Goal: Information Seeking & Learning: Understand process/instructions

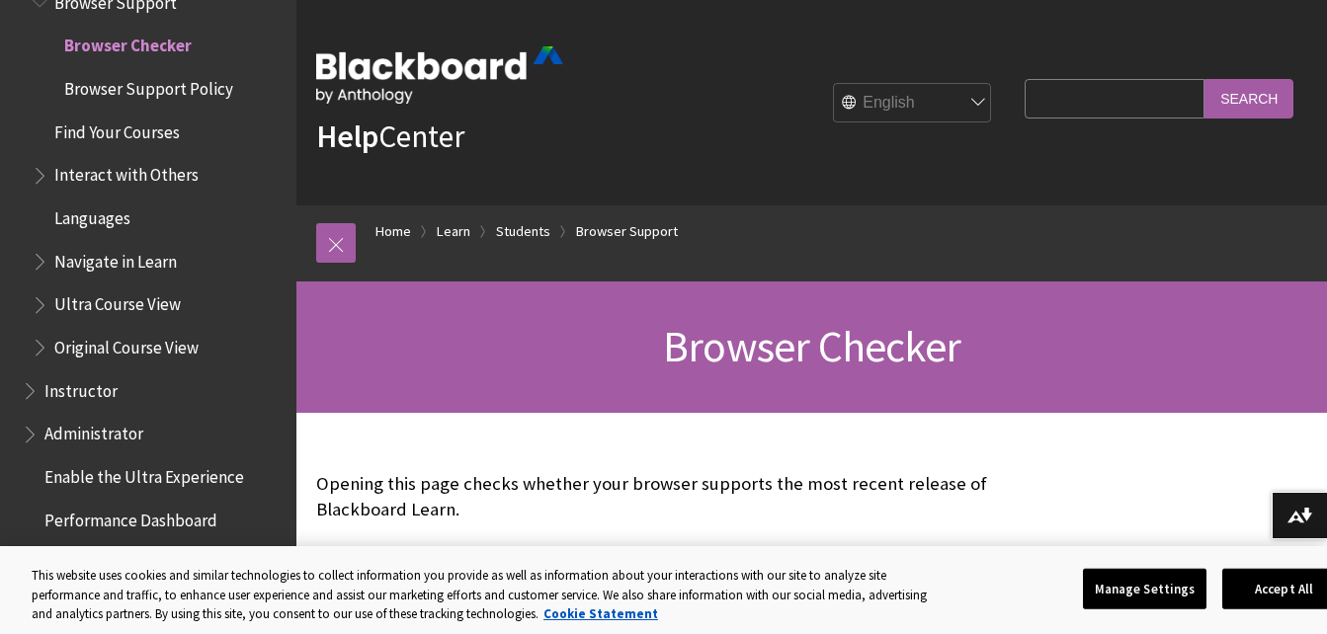
drag, startPoint x: 1326, startPoint y: 124, endPoint x: 1326, endPoint y: 248, distance: 123.5
click at [1326, 248] on div "Help Center English عربية Català Cymraeg Deutsch Español Suomi Français עברית I…" at bounding box center [811, 206] width 1030 height 413
click at [1265, 584] on button "Accept All" at bounding box center [1283, 588] width 123 height 41
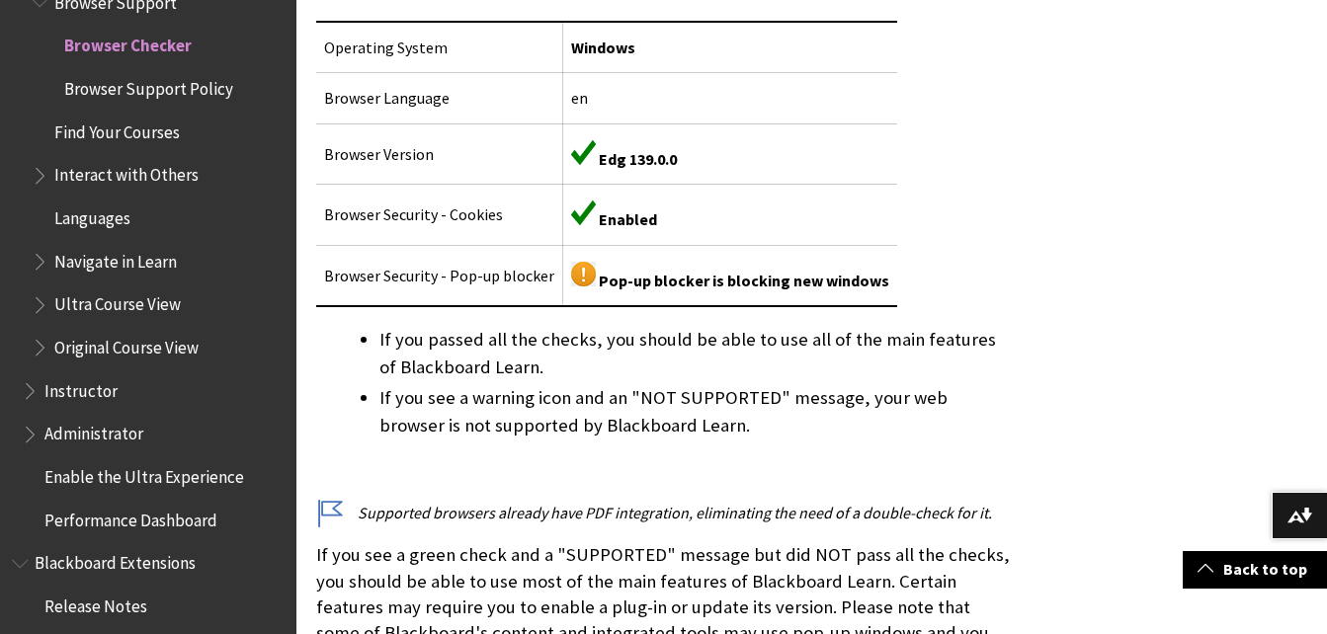
scroll to position [647, 0]
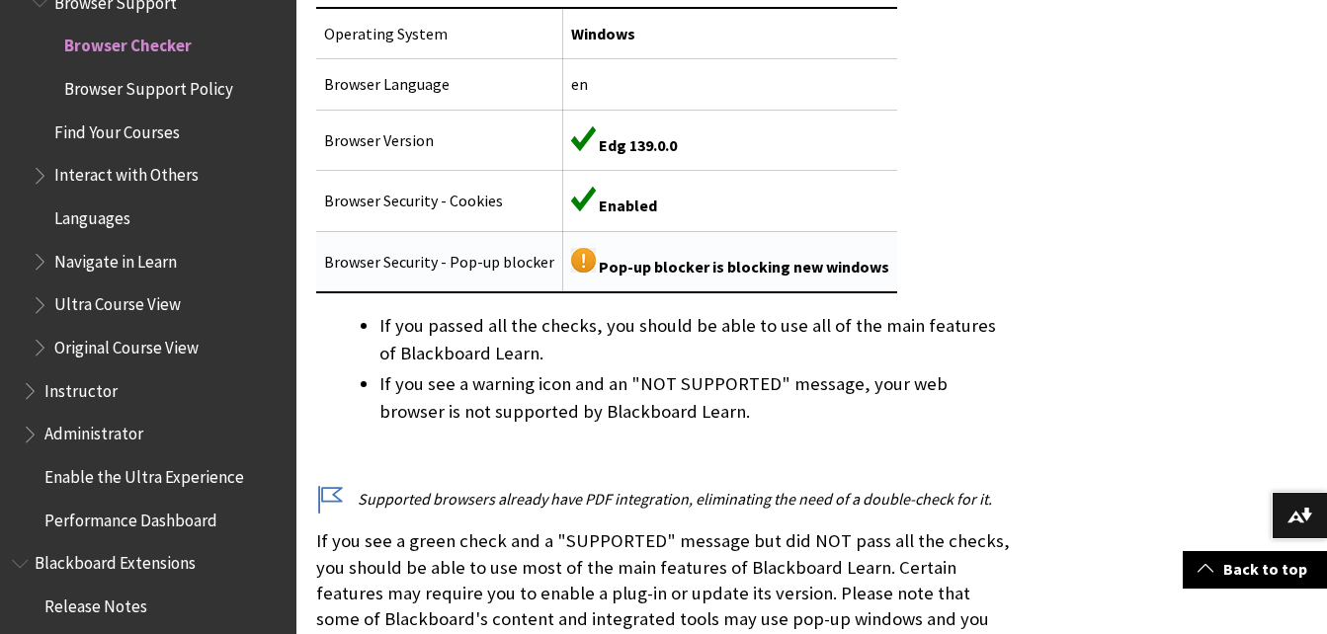
drag, startPoint x: 840, startPoint y: 271, endPoint x: 689, endPoint y: 282, distance: 151.5
click at [689, 282] on td "Pop-up blocker is blocking new windows" at bounding box center [730, 261] width 335 height 61
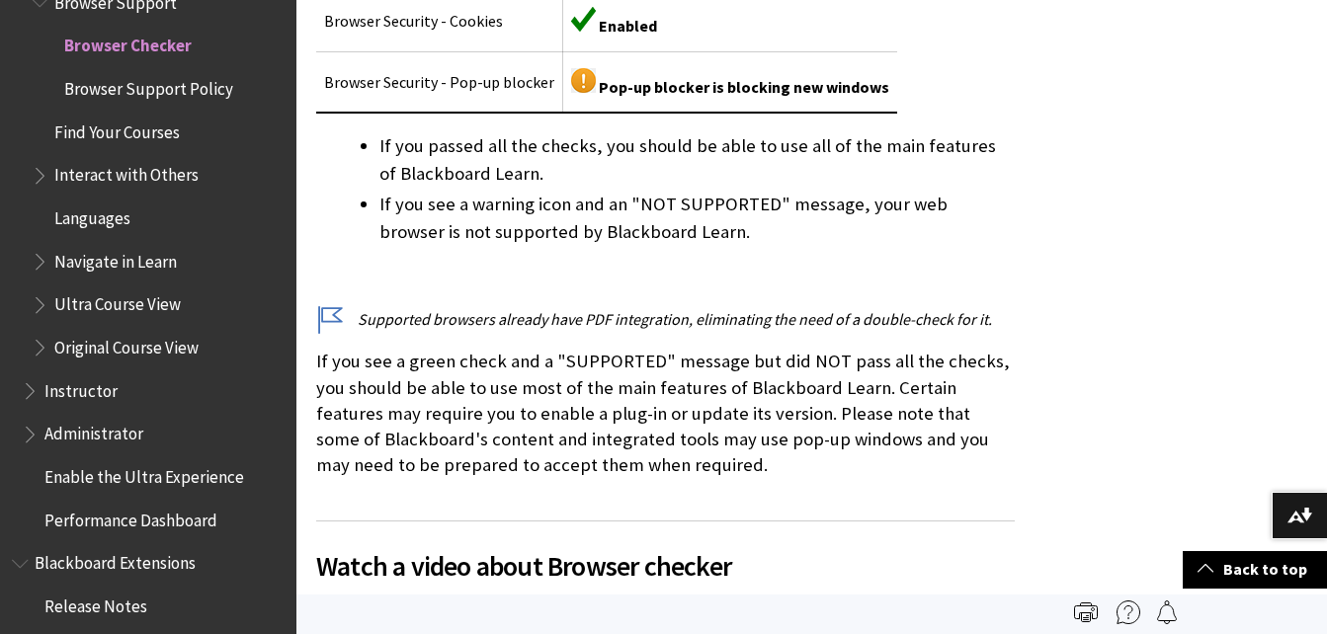
scroll to position [758, 0]
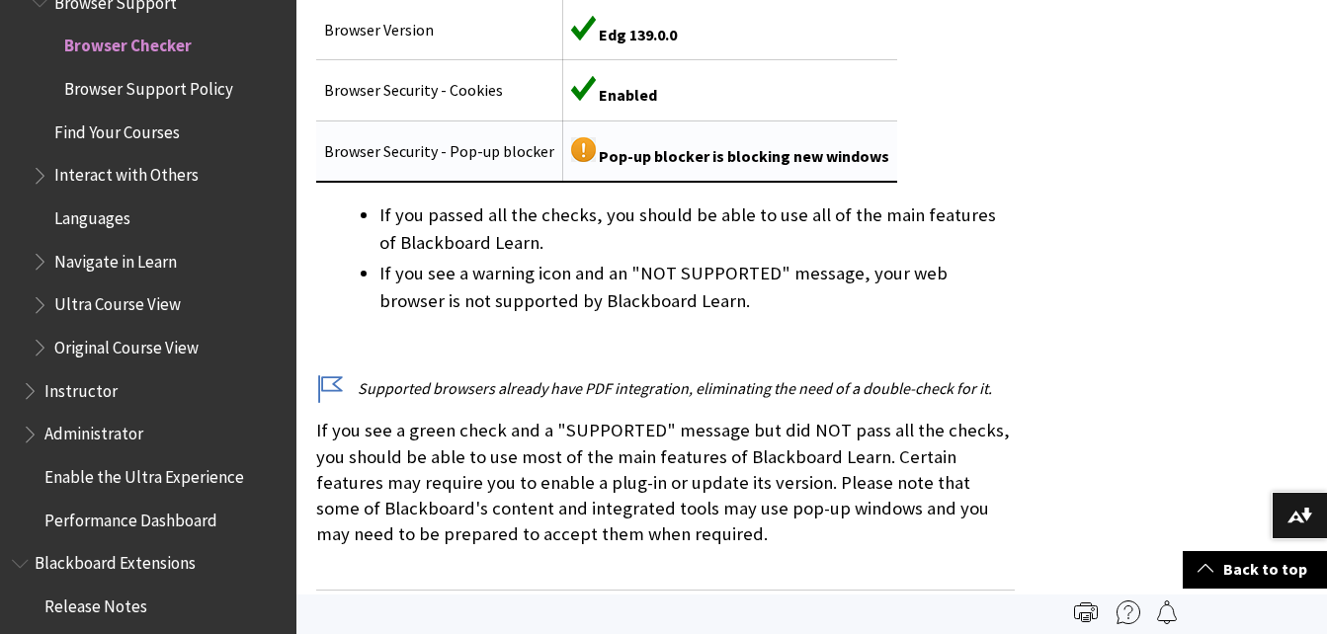
click at [801, 156] on span "Pop-up blocker is blocking new windows" at bounding box center [744, 156] width 290 height 20
click at [428, 156] on td "Browser Security - Pop-up blocker" at bounding box center [439, 151] width 247 height 61
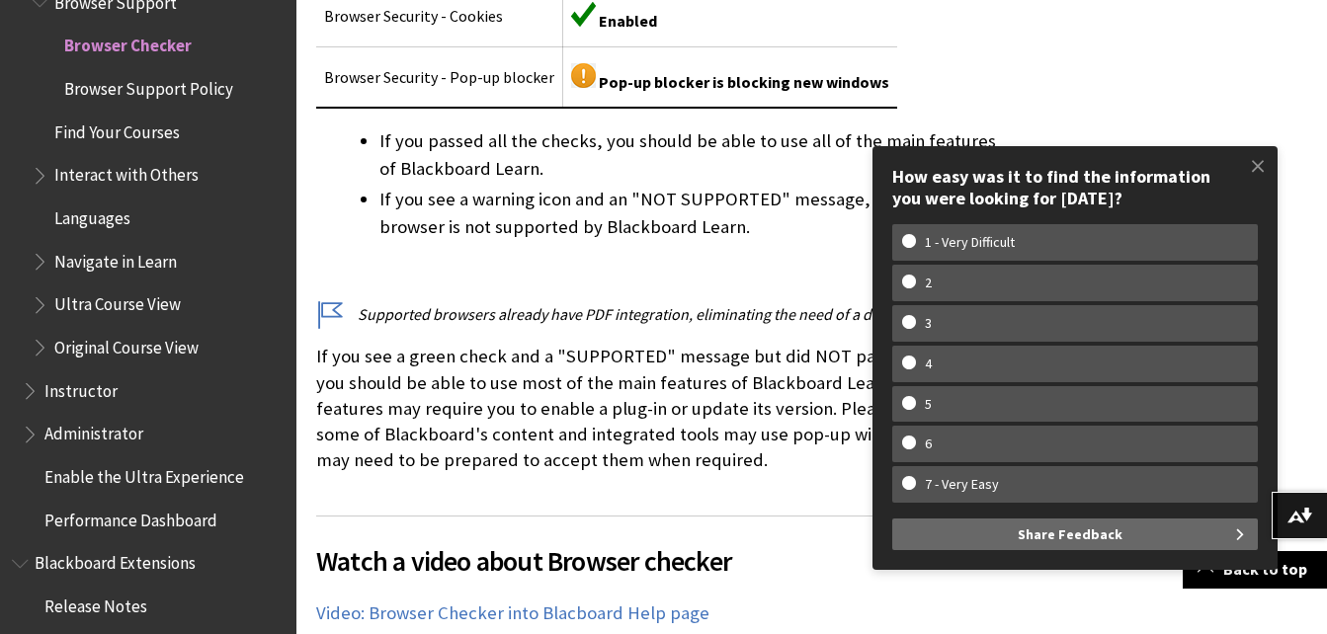
scroll to position [837, 0]
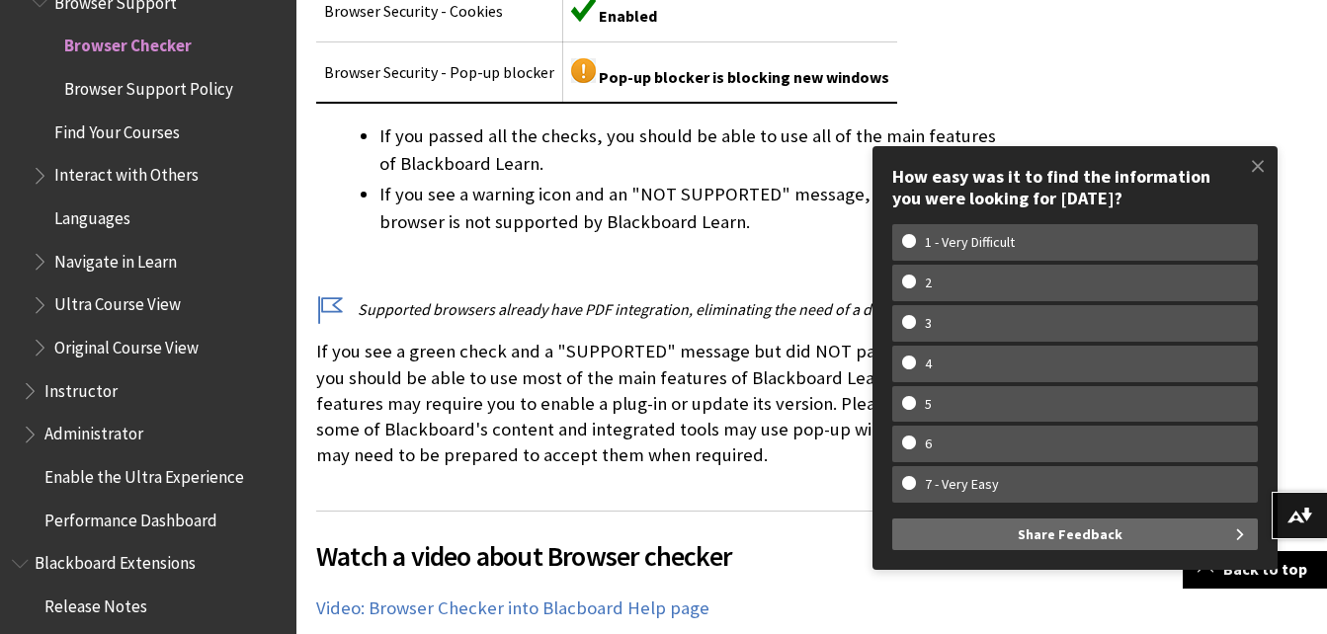
click at [761, 466] on p "If you see a green check and a "SUPPORTED" message but did NOT pass all the che…" at bounding box center [665, 403] width 698 height 129
click at [1260, 172] on span at bounding box center [1257, 165] width 41 height 41
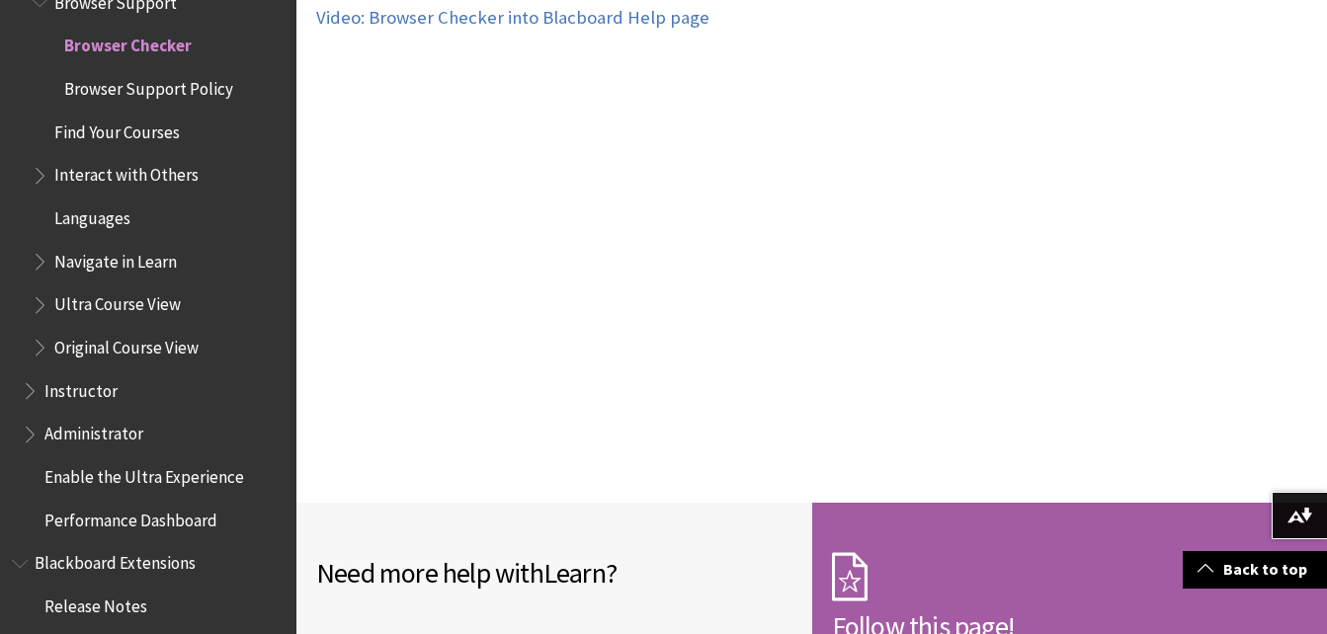
scroll to position [1419, 0]
